Goal: Use online tool/utility: Utilize a website feature to perform a specific function

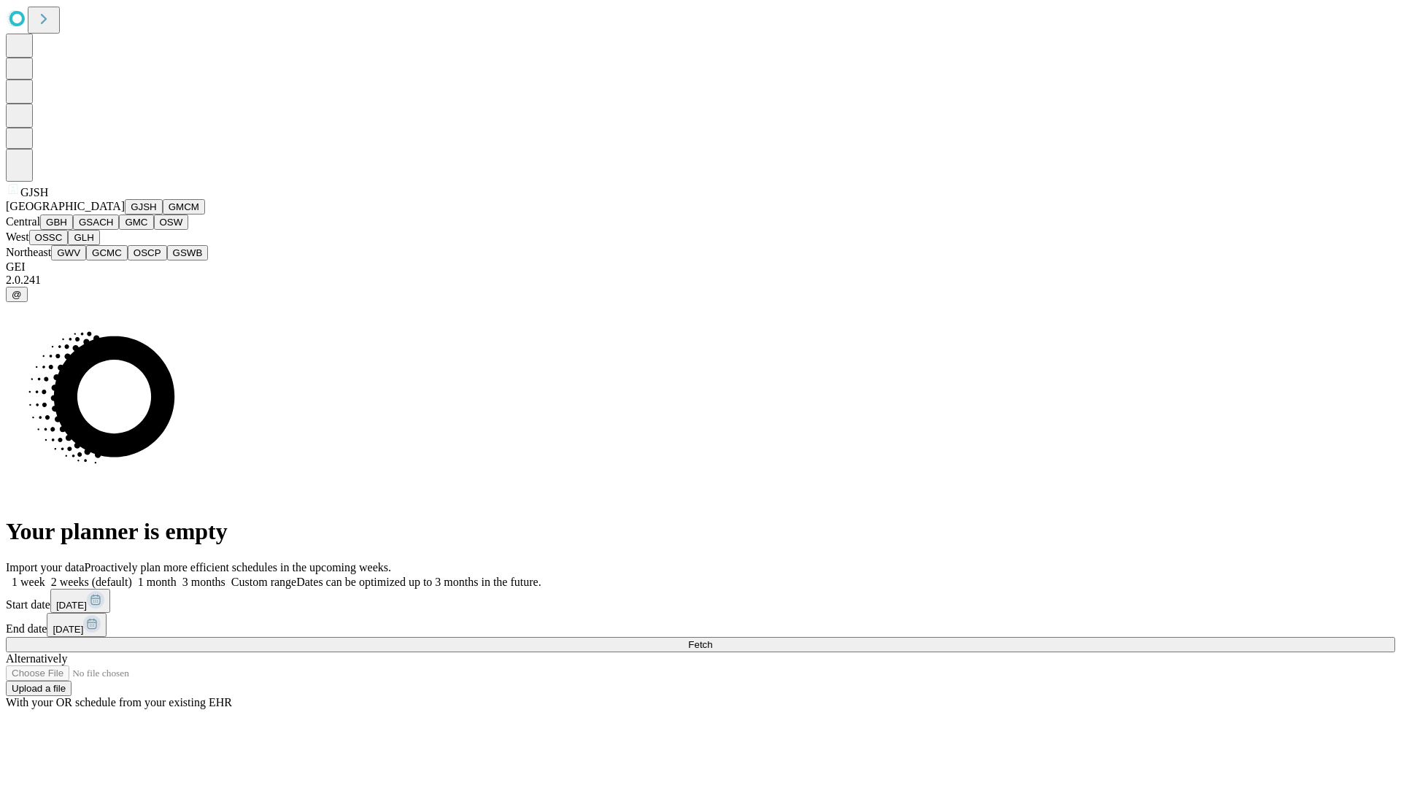
click at [125, 214] on button "GJSH" at bounding box center [144, 206] width 38 height 15
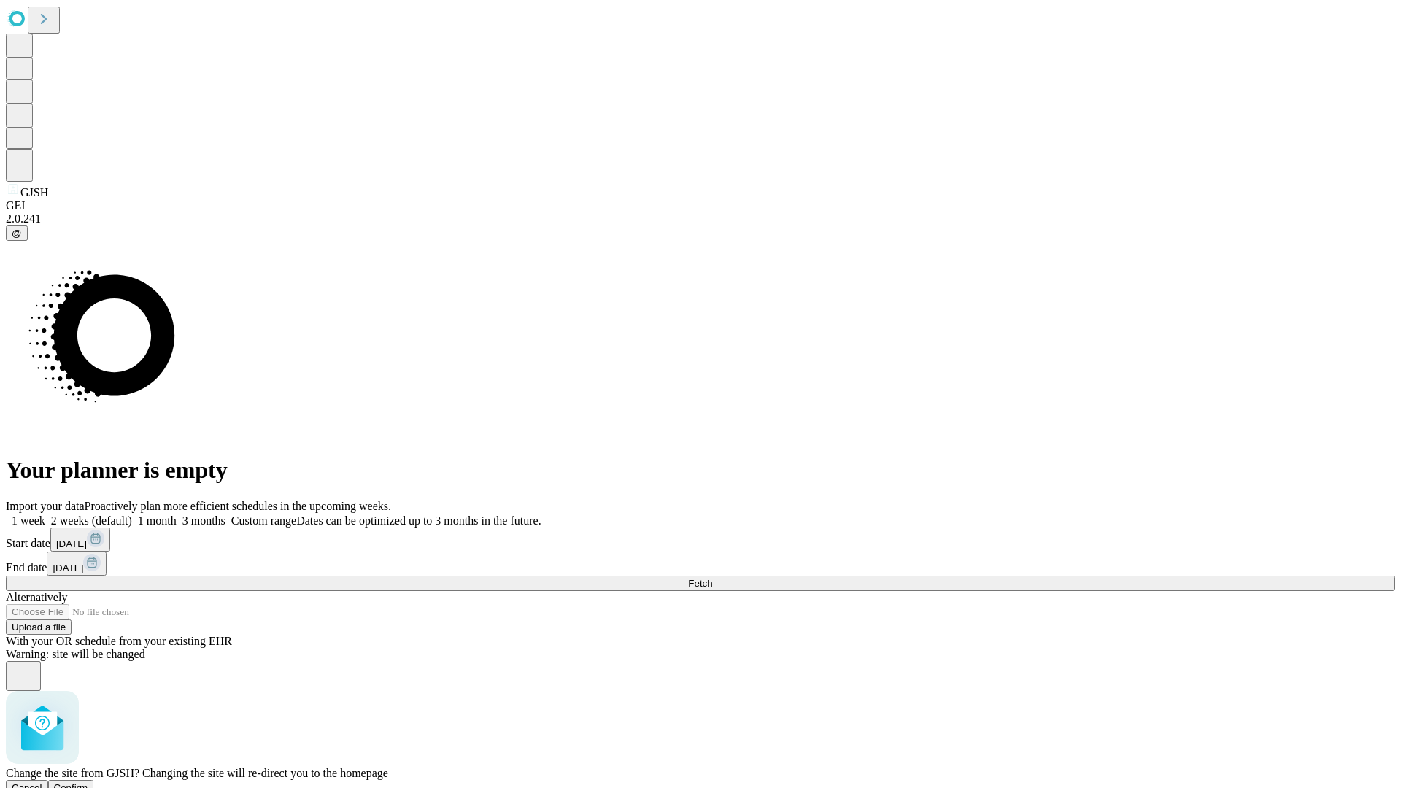
click at [88, 782] on span "Confirm" at bounding box center [71, 787] width 34 height 11
click at [132, 514] on label "2 weeks (default)" at bounding box center [88, 520] width 87 height 12
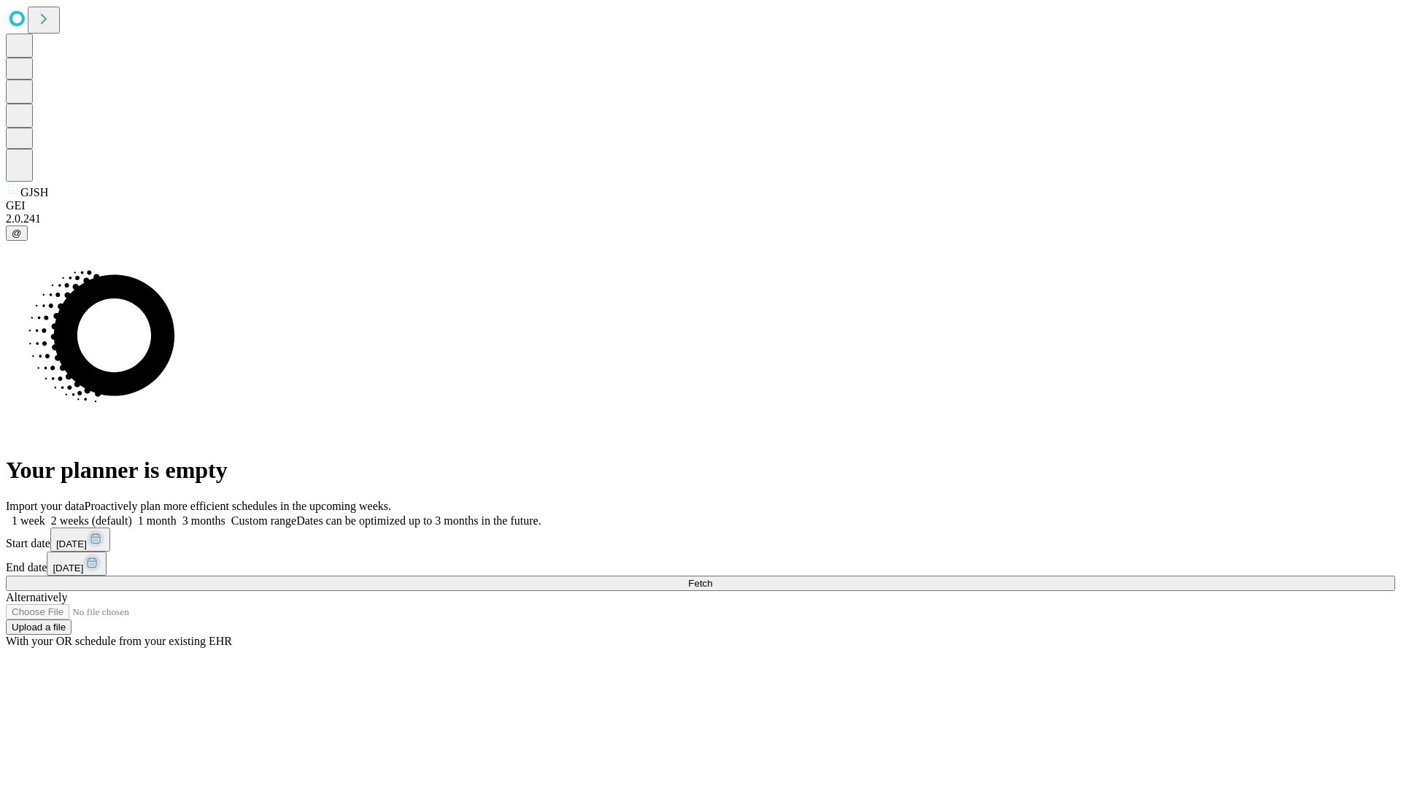
click at [712, 578] on span "Fetch" at bounding box center [700, 583] width 24 height 11
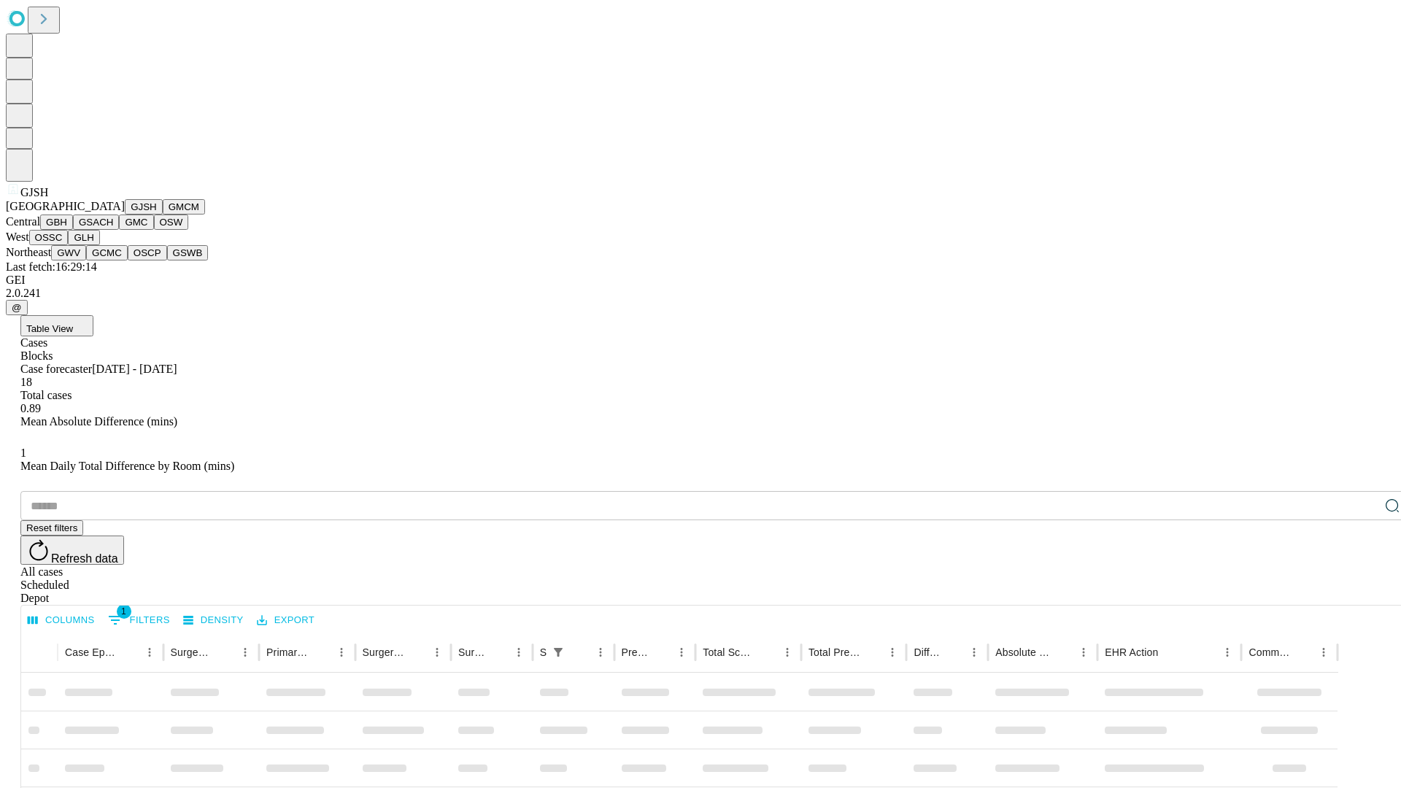
click at [163, 214] on button "GMCM" at bounding box center [184, 206] width 42 height 15
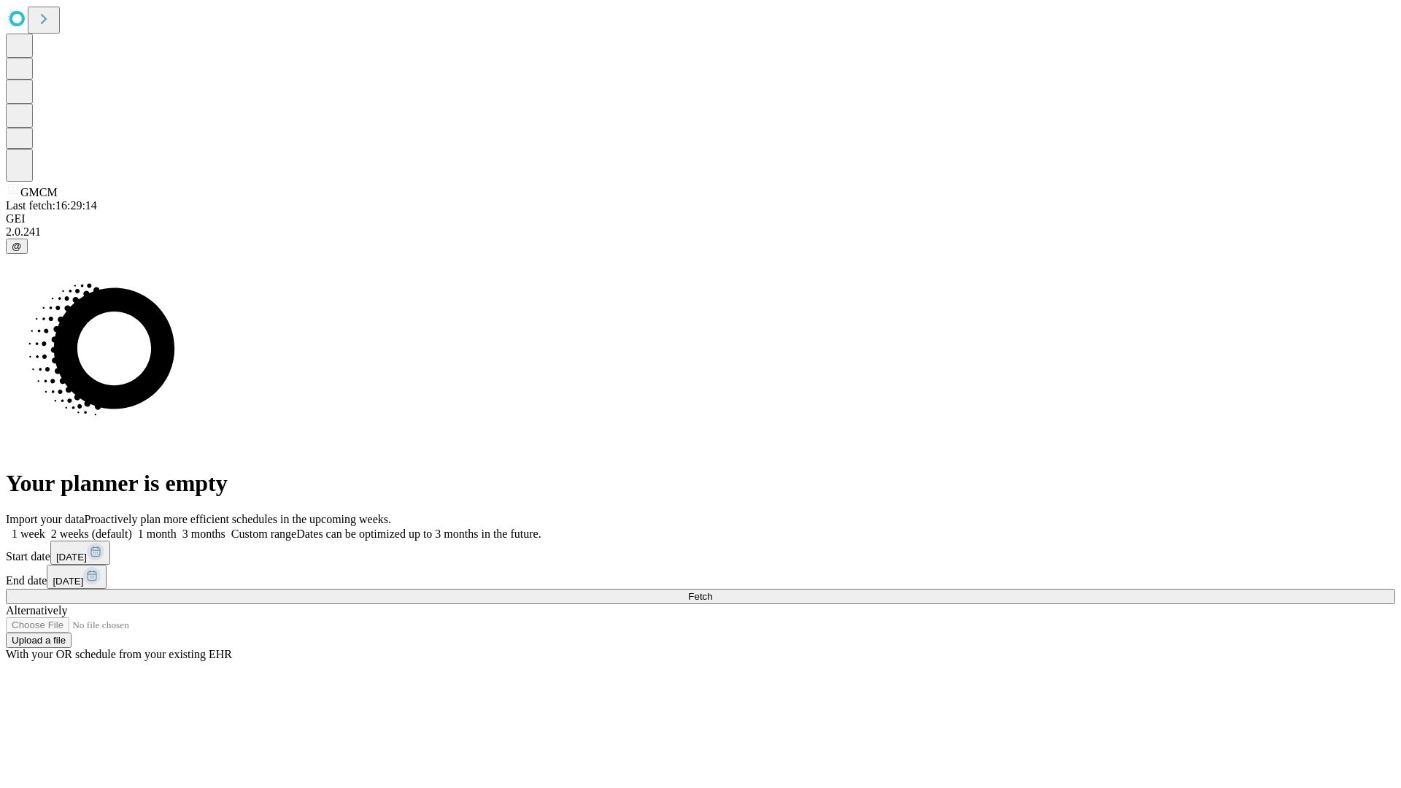
click at [132, 527] on label "2 weeks (default)" at bounding box center [88, 533] width 87 height 12
click at [712, 591] on span "Fetch" at bounding box center [700, 596] width 24 height 11
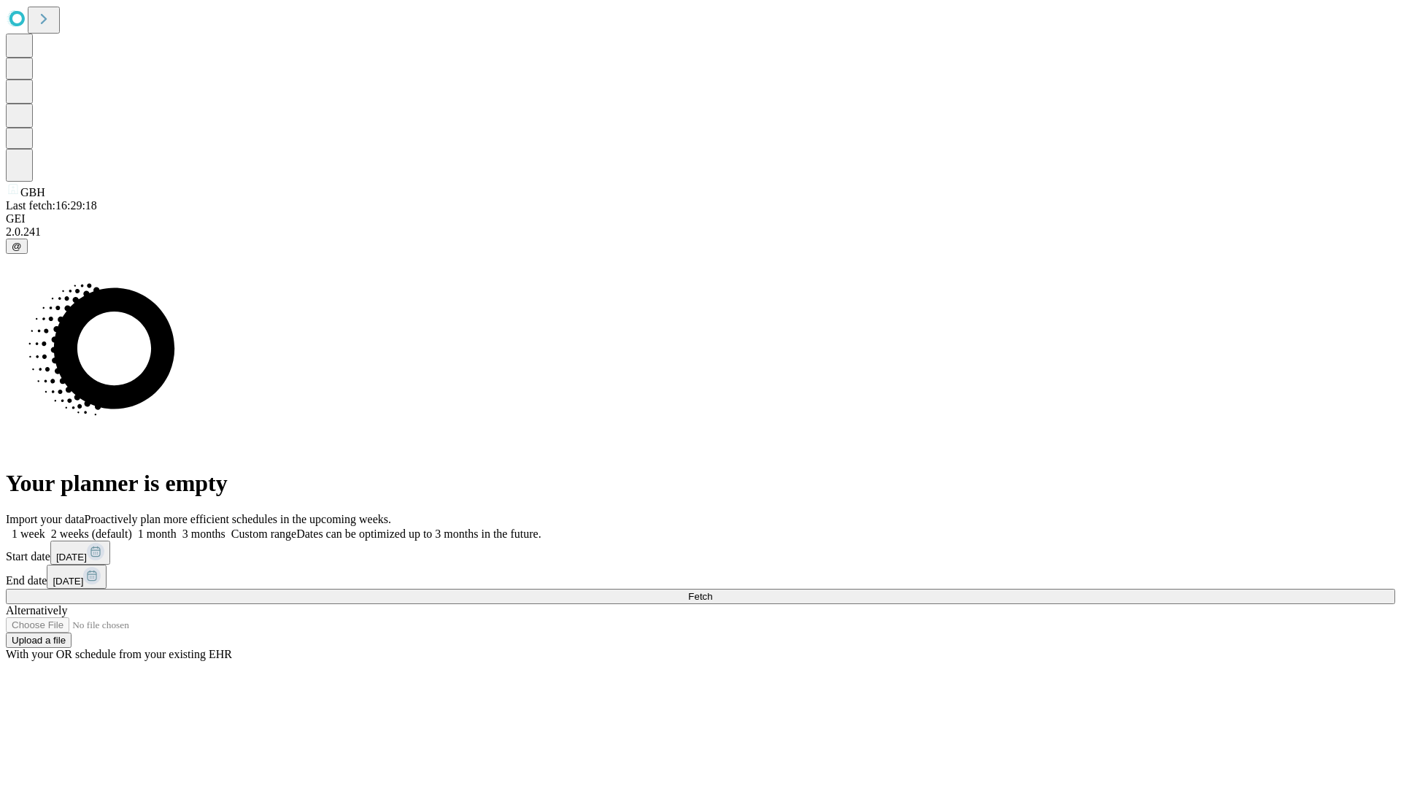
click at [132, 527] on label "2 weeks (default)" at bounding box center [88, 533] width 87 height 12
click at [712, 591] on span "Fetch" at bounding box center [700, 596] width 24 height 11
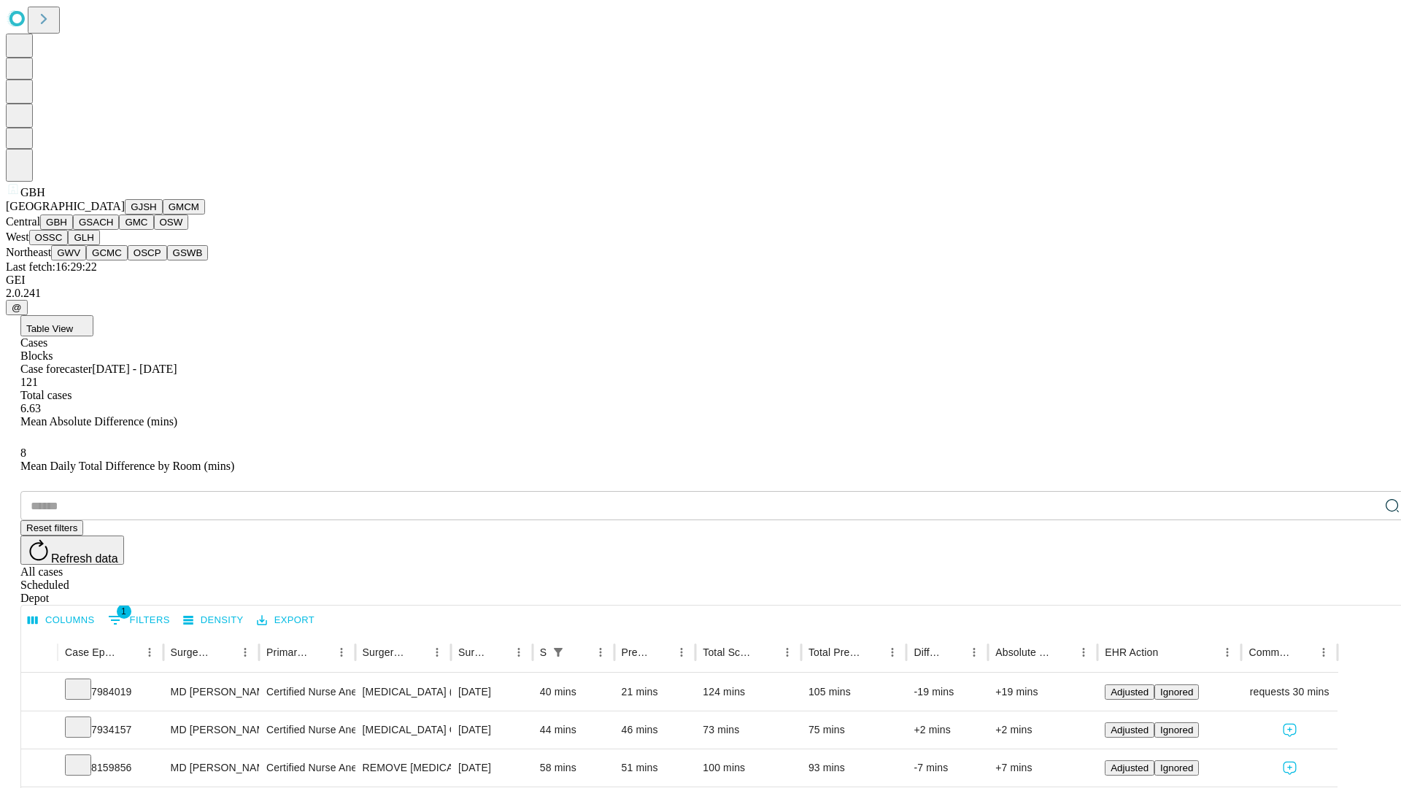
click at [113, 230] on button "GSACH" at bounding box center [96, 221] width 46 height 15
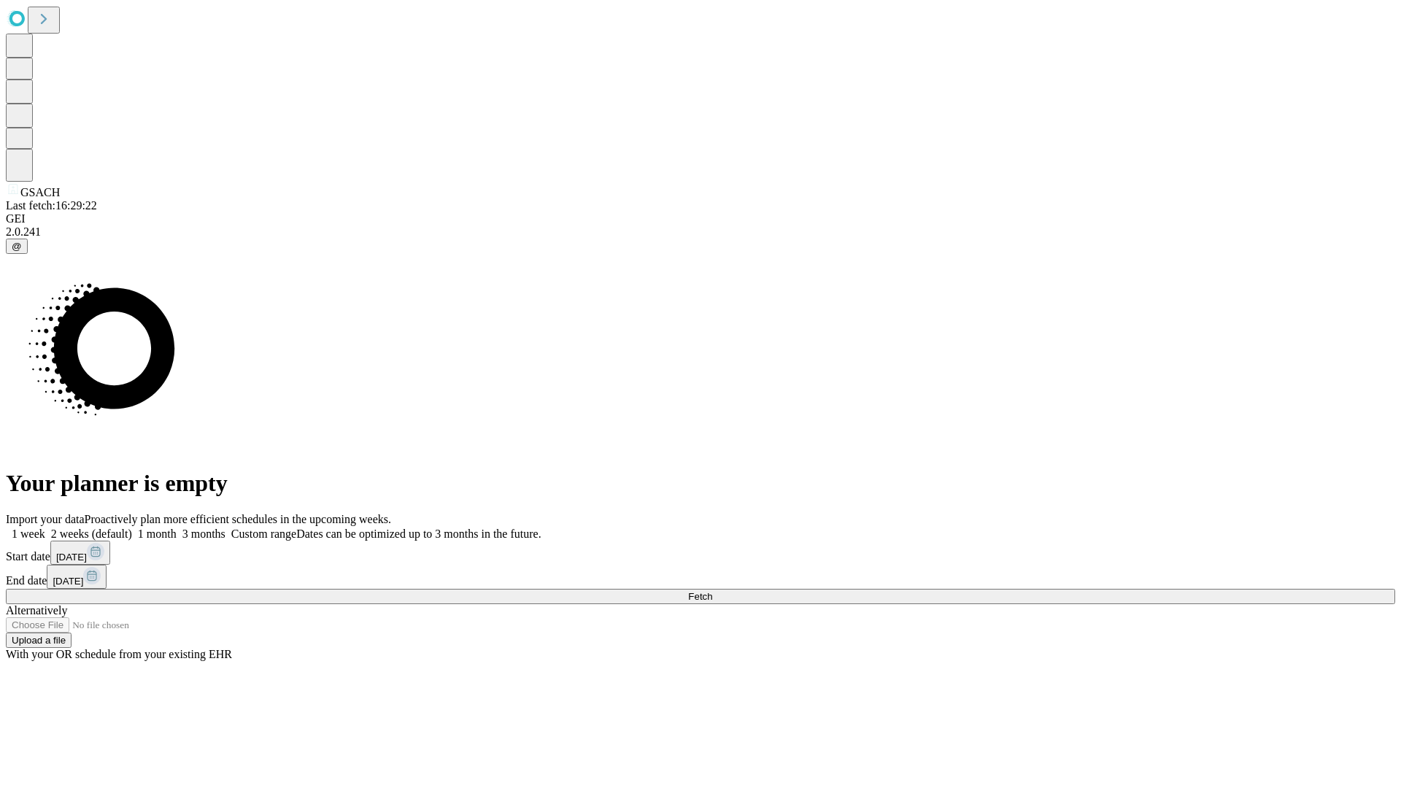
click at [132, 527] on label "2 weeks (default)" at bounding box center [88, 533] width 87 height 12
click at [712, 591] on span "Fetch" at bounding box center [700, 596] width 24 height 11
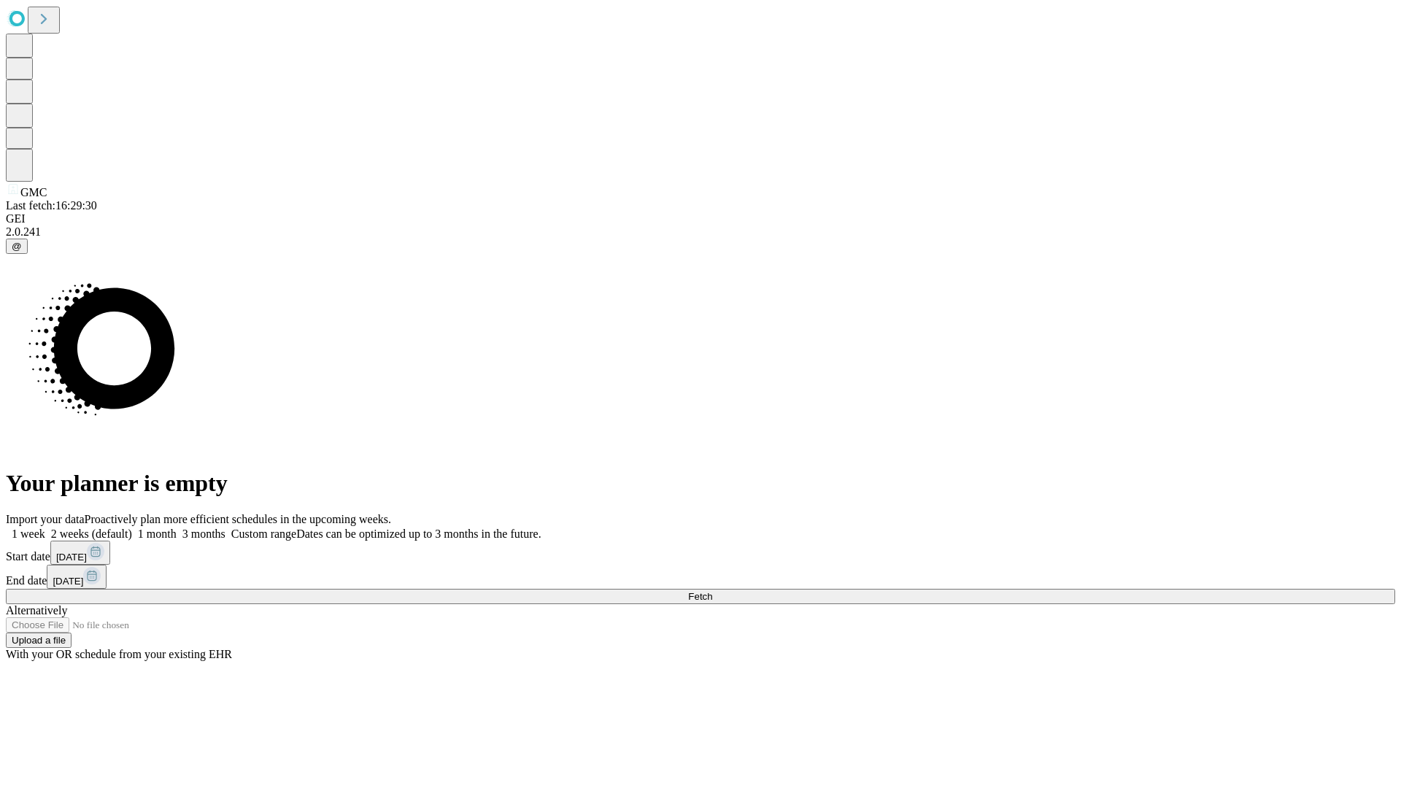
click at [712, 591] on span "Fetch" at bounding box center [700, 596] width 24 height 11
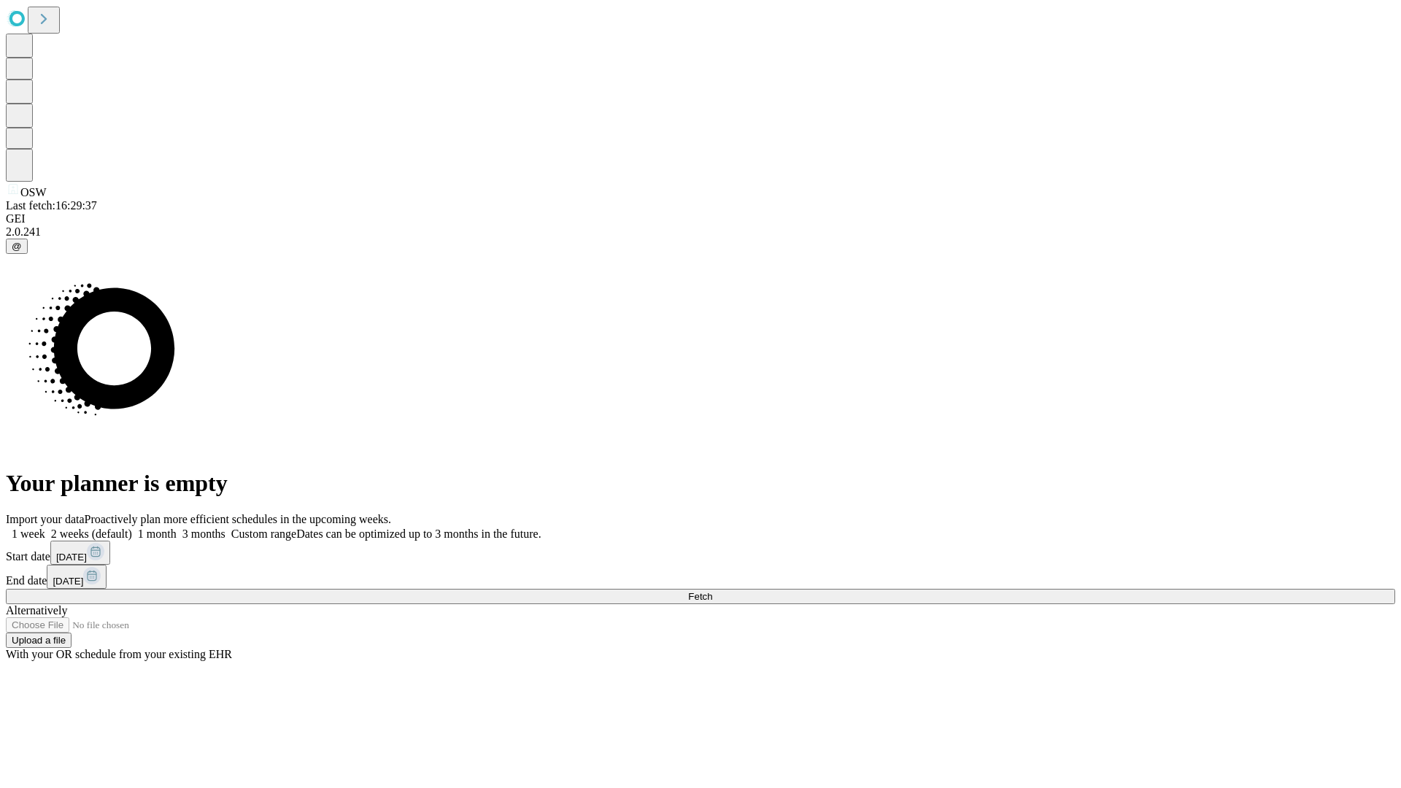
click at [132, 527] on label "2 weeks (default)" at bounding box center [88, 533] width 87 height 12
click at [712, 591] on span "Fetch" at bounding box center [700, 596] width 24 height 11
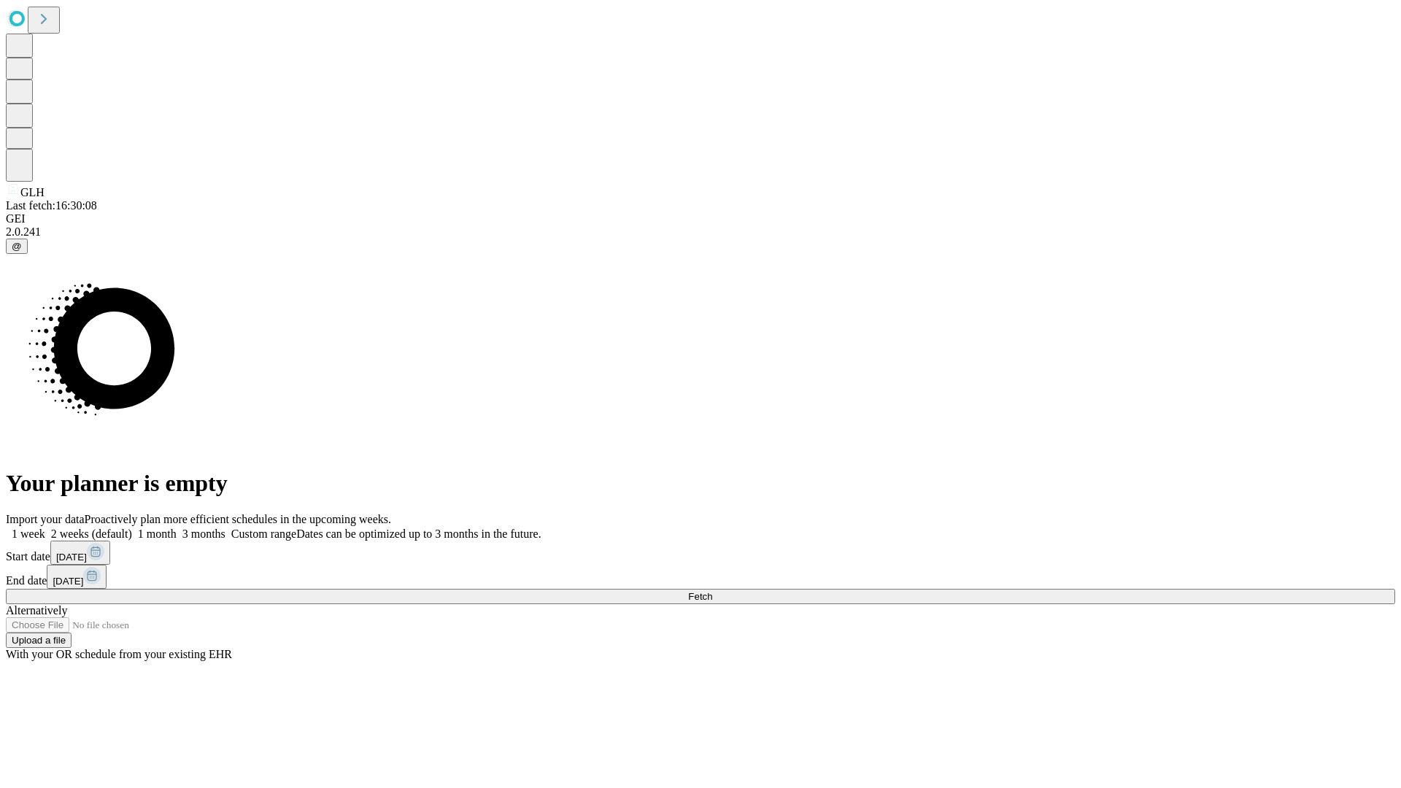
click at [132, 527] on label "2 weeks (default)" at bounding box center [88, 533] width 87 height 12
click at [712, 591] on span "Fetch" at bounding box center [700, 596] width 24 height 11
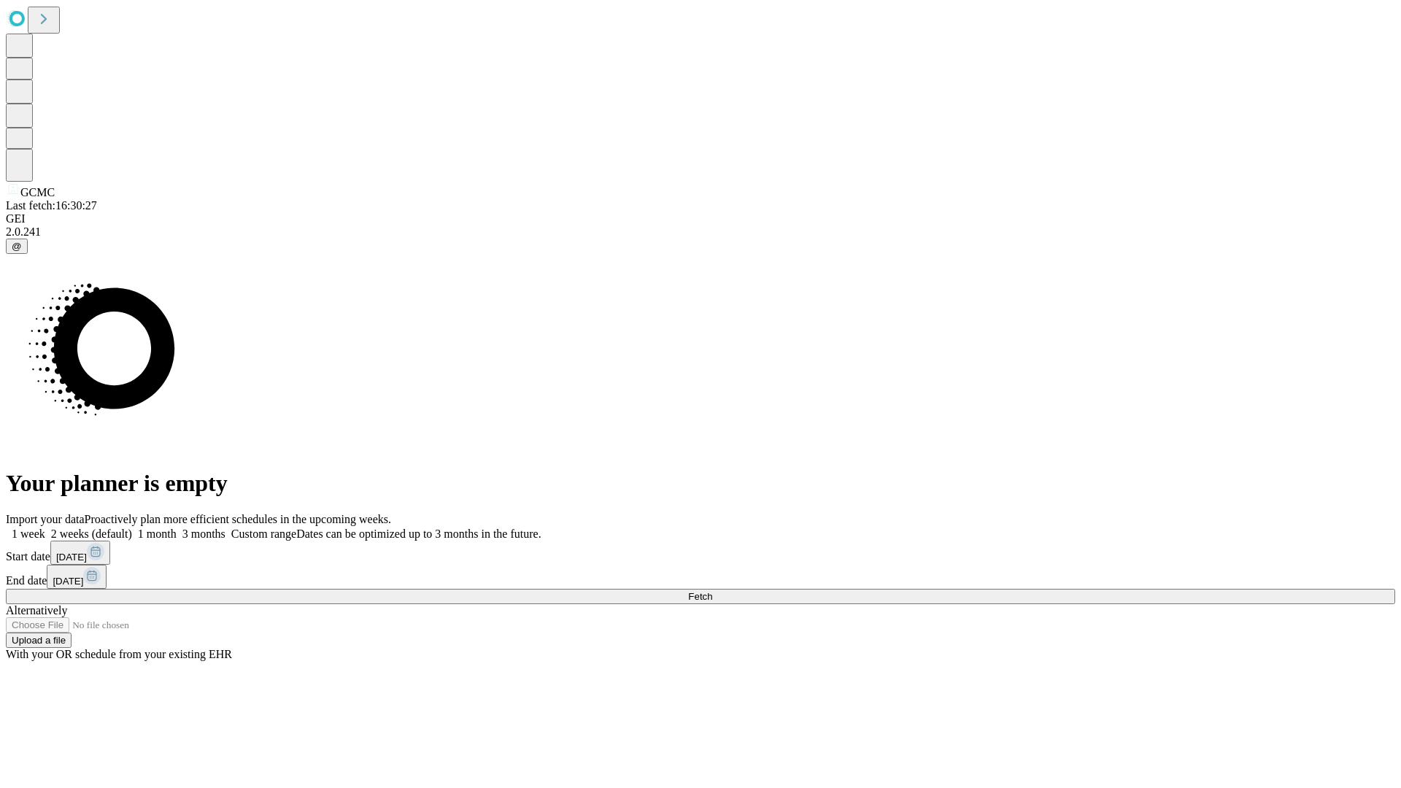
click at [132, 527] on label "2 weeks (default)" at bounding box center [88, 533] width 87 height 12
click at [712, 591] on span "Fetch" at bounding box center [700, 596] width 24 height 11
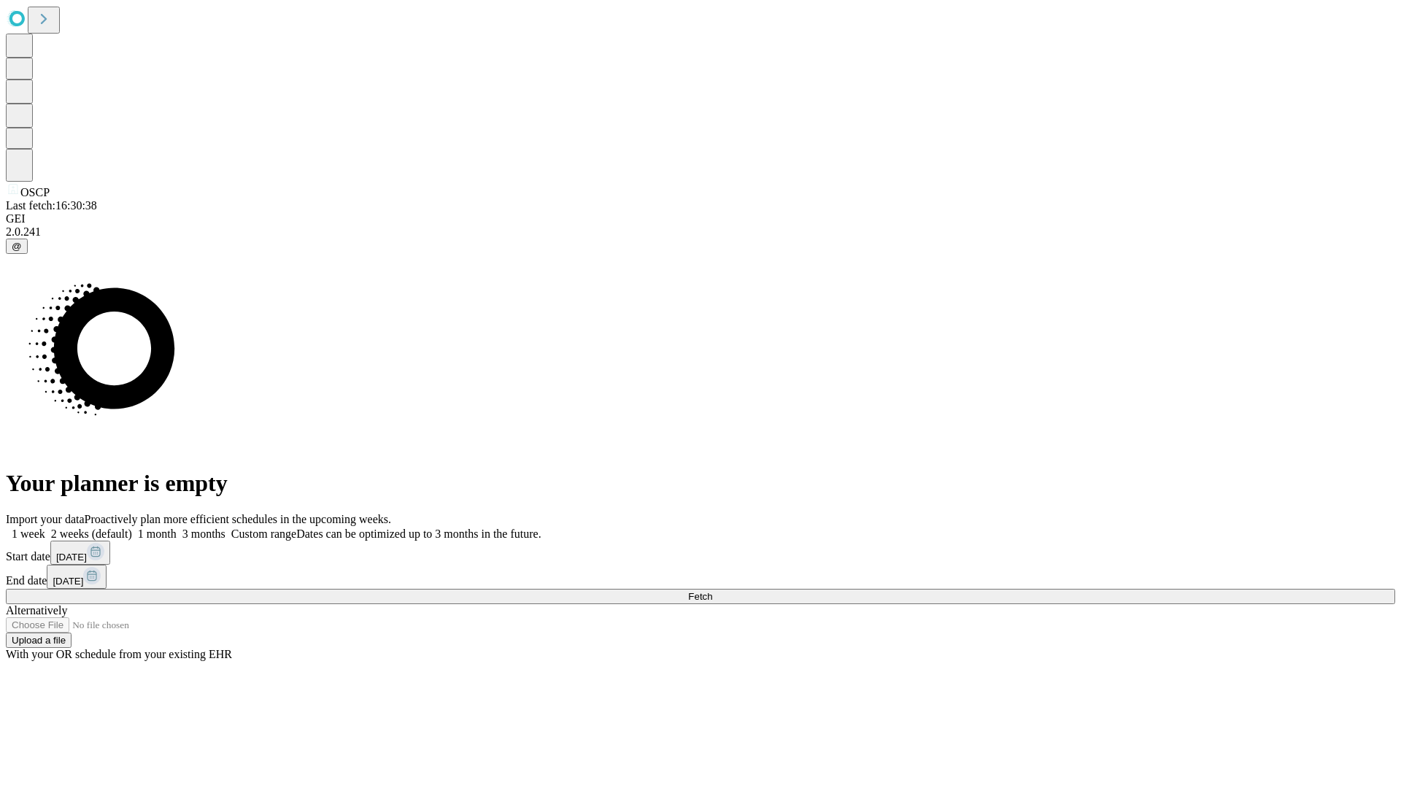
click at [132, 527] on label "2 weeks (default)" at bounding box center [88, 533] width 87 height 12
click at [712, 591] on span "Fetch" at bounding box center [700, 596] width 24 height 11
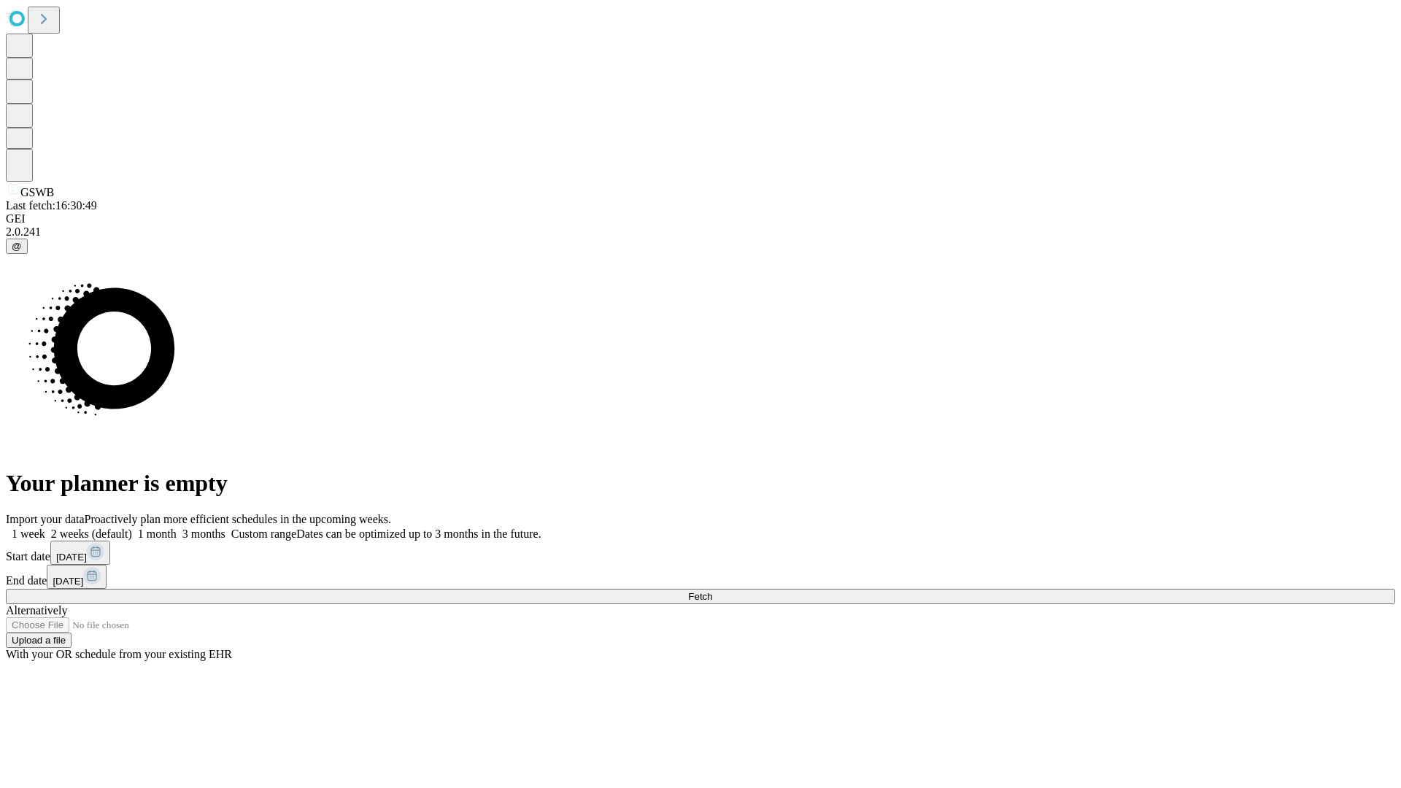
click at [132, 527] on label "2 weeks (default)" at bounding box center [88, 533] width 87 height 12
click at [712, 591] on span "Fetch" at bounding box center [700, 596] width 24 height 11
